Goal: Task Accomplishment & Management: Use online tool/utility

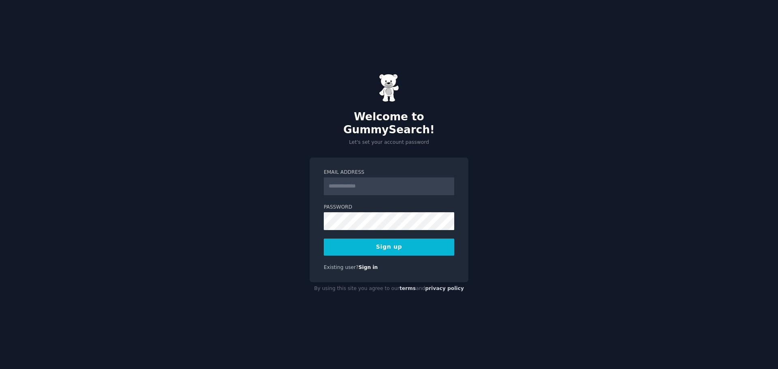
click at [348, 187] on input "Email Address" at bounding box center [389, 186] width 130 height 18
click at [371, 179] on input "**********" at bounding box center [389, 186] width 130 height 18
type input "**********"
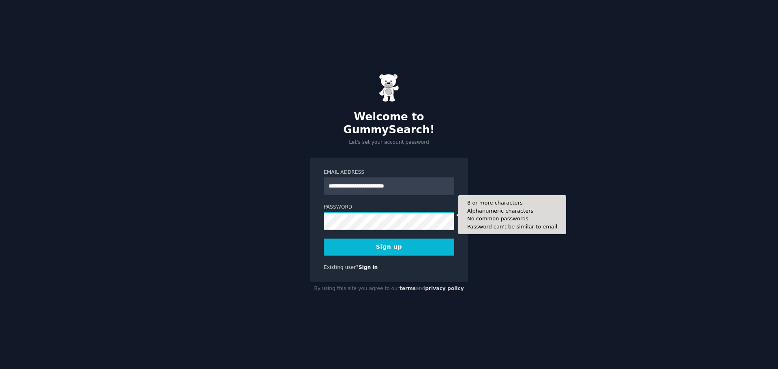
click at [324, 239] on button "Sign up" at bounding box center [389, 247] width 130 height 17
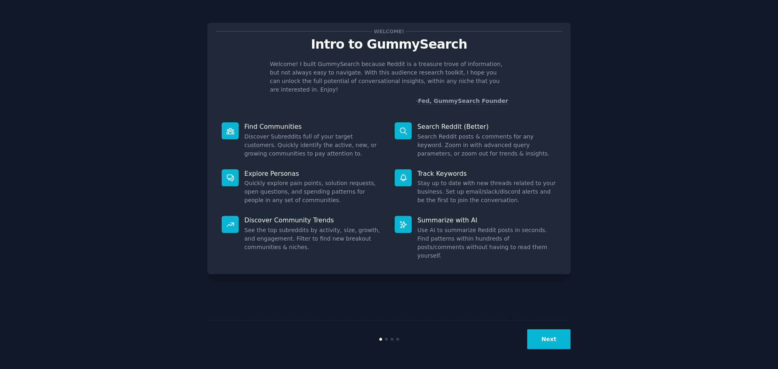
click at [567, 333] on button "Next" at bounding box center [548, 339] width 43 height 20
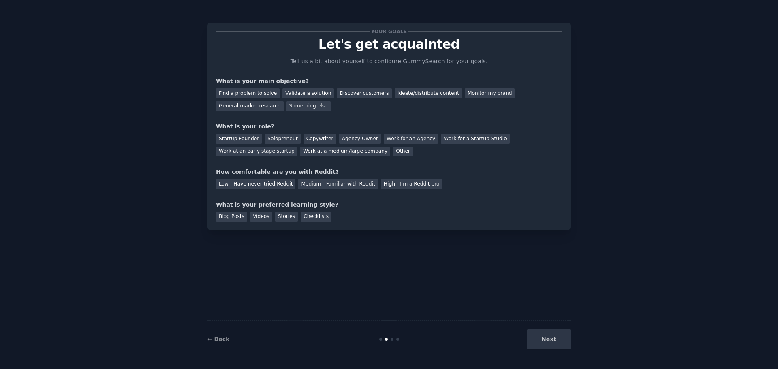
click at [246, 88] on div "Find a problem to solve Validate a solution Discover customers Ideate/distribut…" at bounding box center [389, 98] width 346 height 26
click at [246, 92] on div "Find a problem to solve" at bounding box center [248, 93] width 64 height 10
click at [285, 93] on div "Validate a solution" at bounding box center [307, 93] width 51 height 10
click at [254, 94] on div "Find a problem to solve" at bounding box center [248, 93] width 64 height 10
click at [321, 151] on div "Startup Founder Solopreneur Copywriter Agency Owner Work for an Agency Work for…" at bounding box center [389, 144] width 346 height 26
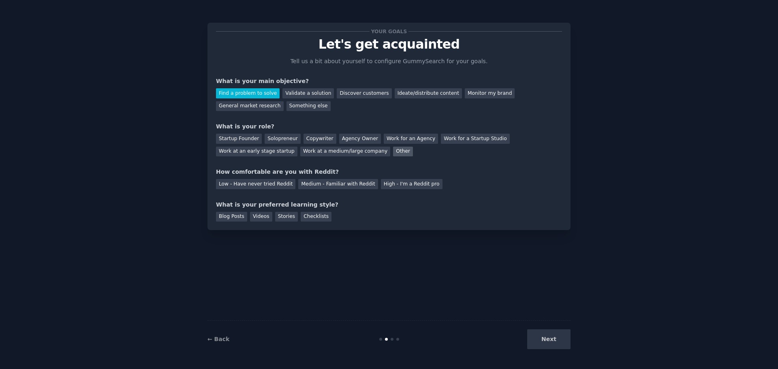
click at [393, 152] on div "Other" at bounding box center [403, 152] width 20 height 10
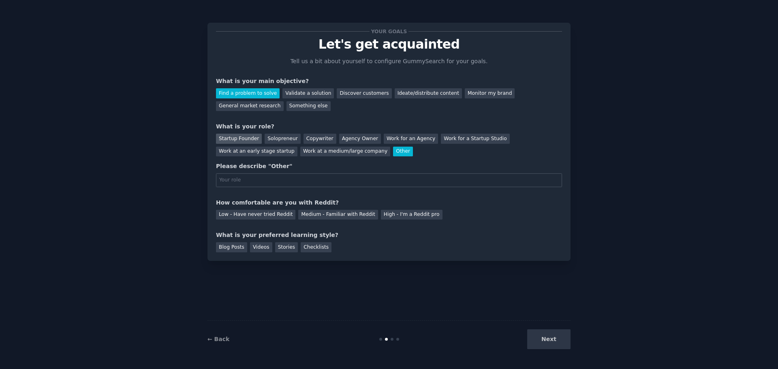
click at [248, 142] on div "Startup Founder" at bounding box center [239, 139] width 46 height 10
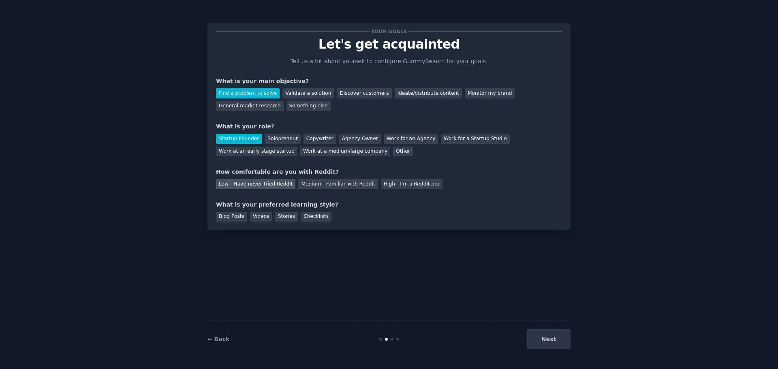
click at [277, 184] on div "Low - Have never tried Reddit" at bounding box center [255, 184] width 79 height 10
click at [255, 219] on div "Videos" at bounding box center [261, 217] width 22 height 10
click at [546, 340] on button "Next" at bounding box center [548, 339] width 43 height 20
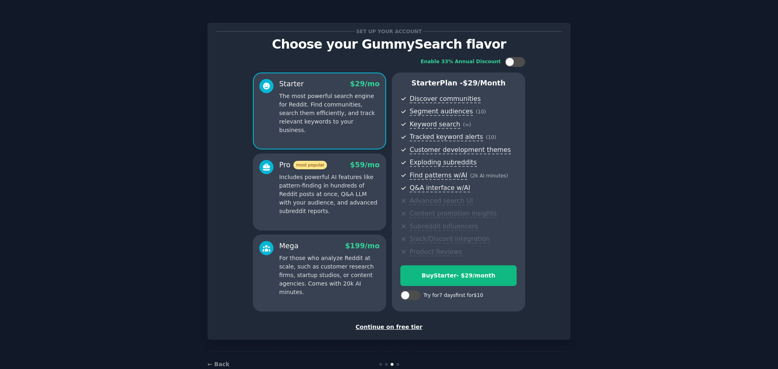
click at [386, 328] on div "Continue on free tier" at bounding box center [389, 327] width 346 height 9
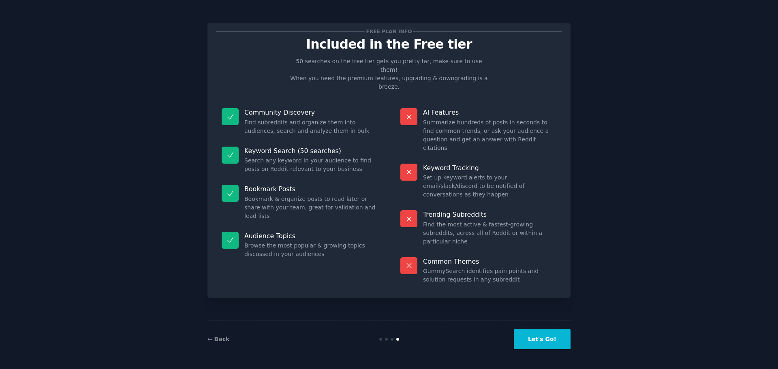
click at [562, 343] on button "Let's Go!" at bounding box center [542, 339] width 57 height 20
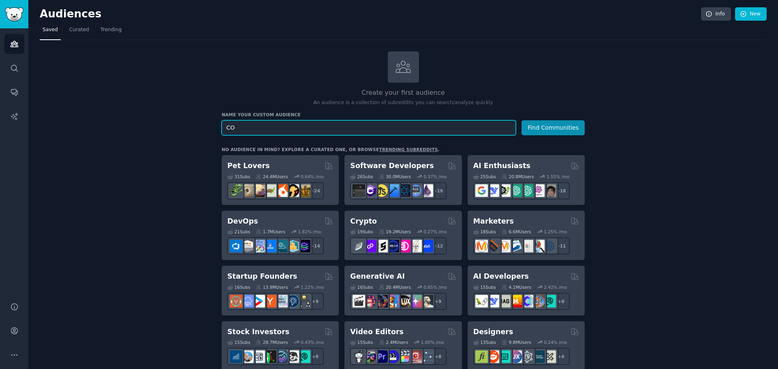
type input "C"
type input "coloring pages"
click at [521, 120] on button "Find Communities" at bounding box center [552, 127] width 63 height 15
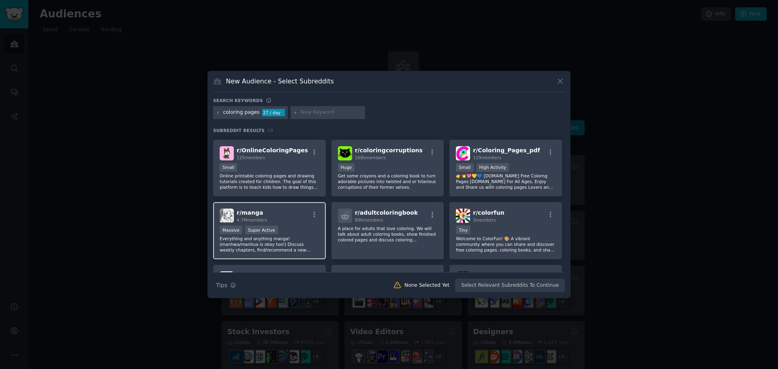
scroll to position [81, 0]
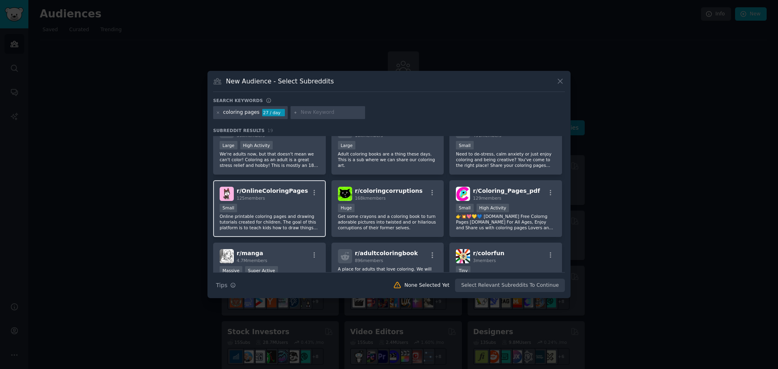
click at [290, 223] on p "Online printable coloring pages and drawing tutorials created for children. The…" at bounding box center [269, 221] width 100 height 17
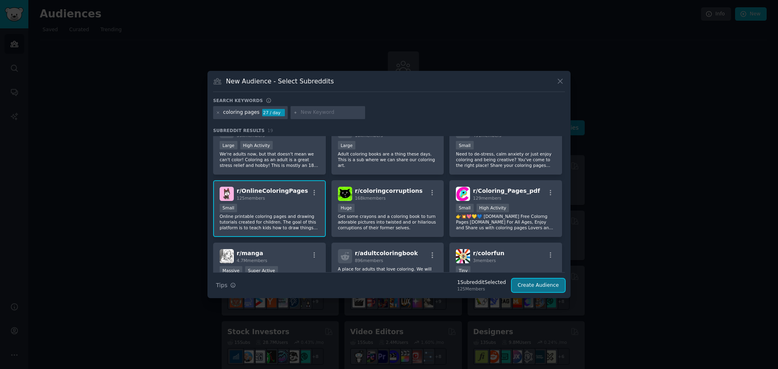
click at [542, 283] on button "Create Audience" at bounding box center [537, 286] width 53 height 14
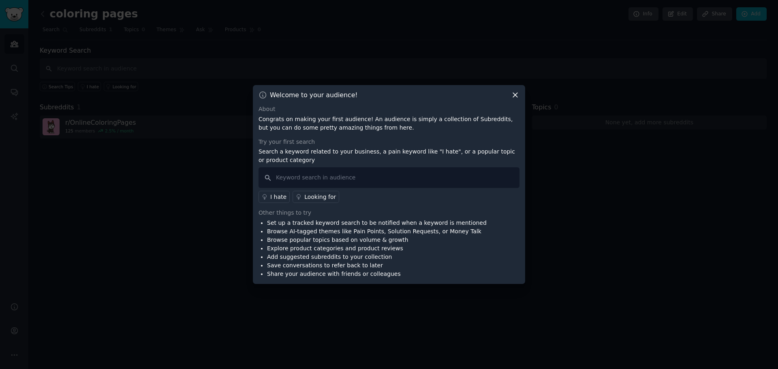
click at [518, 95] on icon at bounding box center [515, 95] width 9 height 9
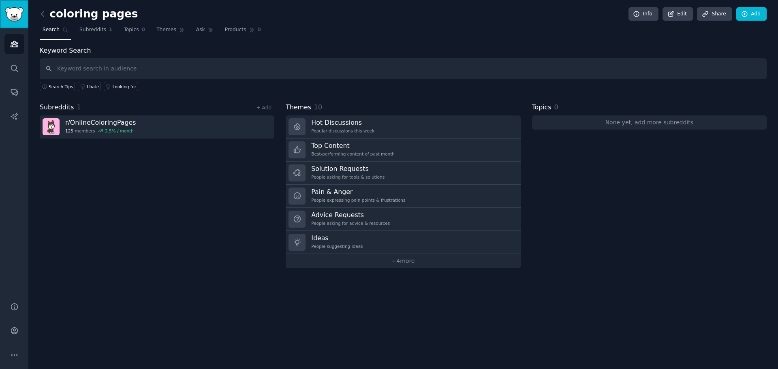
click at [6, 13] on img "Sidebar" at bounding box center [14, 14] width 19 height 14
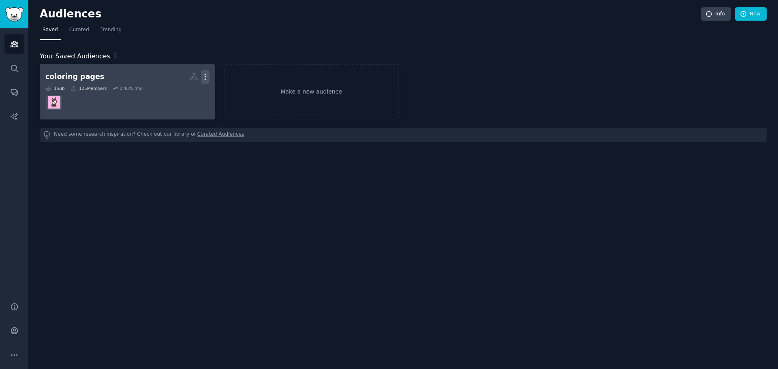
click at [205, 75] on icon "button" at bounding box center [205, 76] width 9 height 9
click at [188, 94] on p "Delete" at bounding box center [183, 94] width 19 height 9
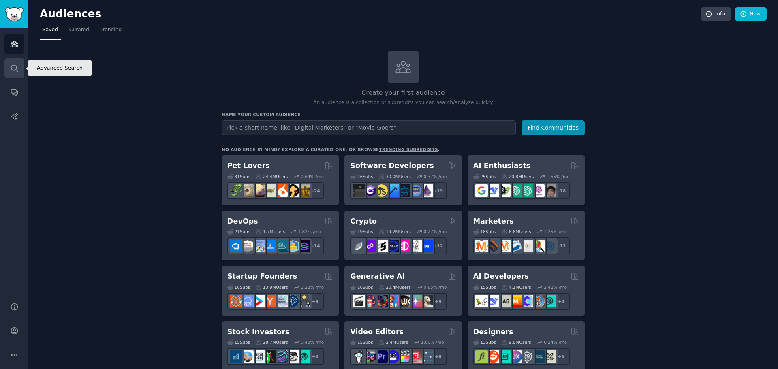
click at [13, 69] on icon "Sidebar" at bounding box center [14, 68] width 9 height 9
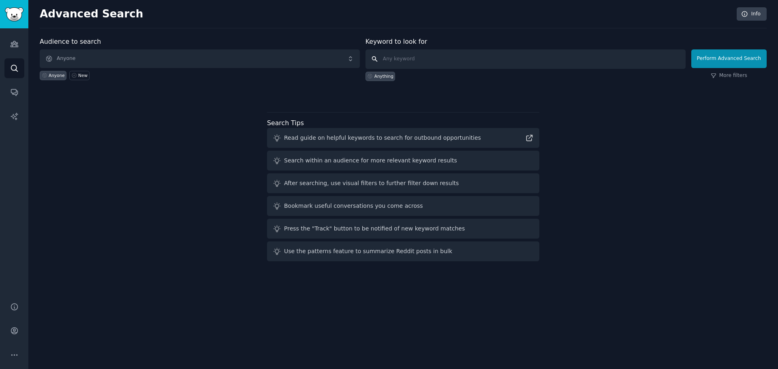
click at [407, 53] on input "text" at bounding box center [525, 58] width 320 height 19
type input "coloring pages"
click button "Perform Advanced Search" at bounding box center [728, 58] width 75 height 19
